Goal: Transaction & Acquisition: Book appointment/travel/reservation

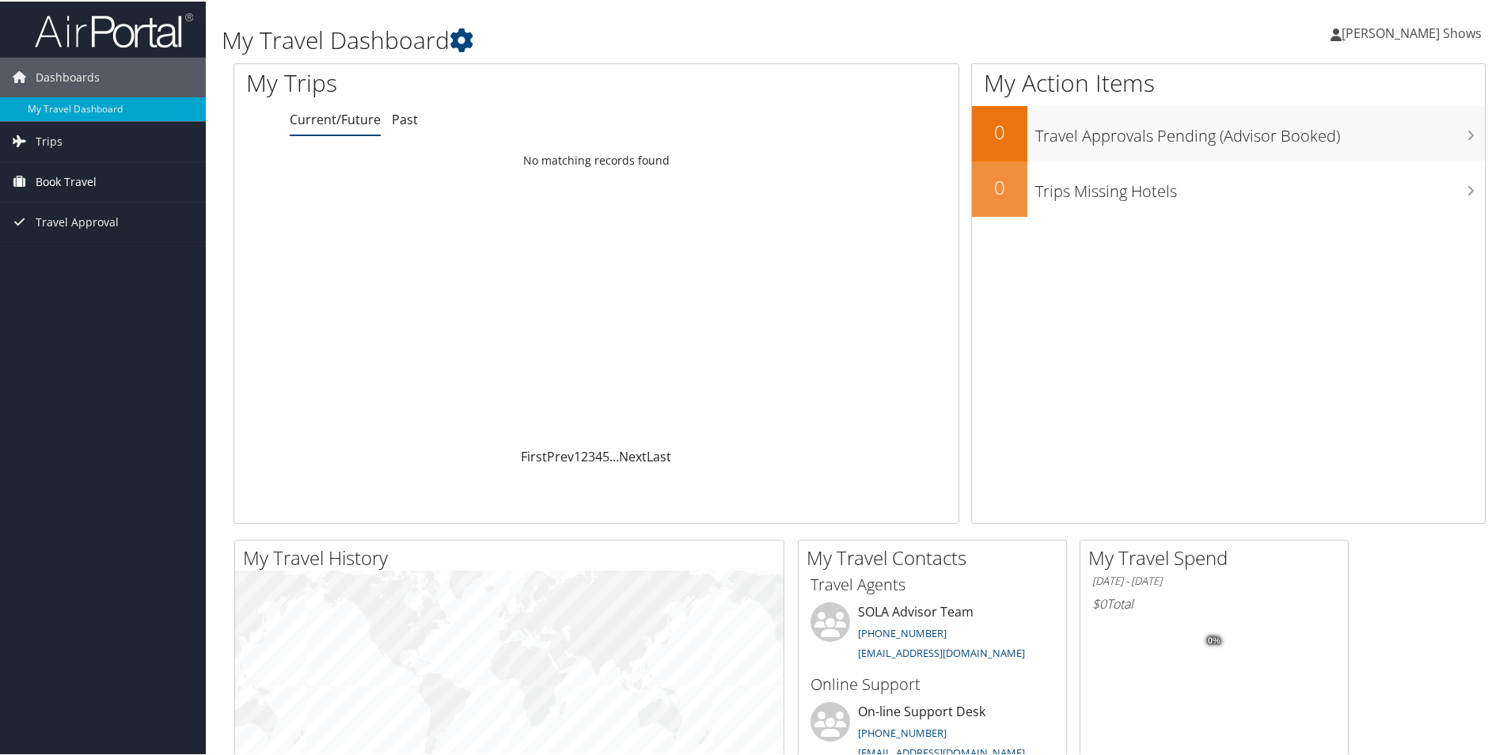
click at [68, 188] on span "Book Travel" at bounding box center [66, 181] width 61 height 40
click at [85, 256] on link "Book/Manage Online Trips" at bounding box center [103, 260] width 206 height 24
